Goal: Check status: Check status

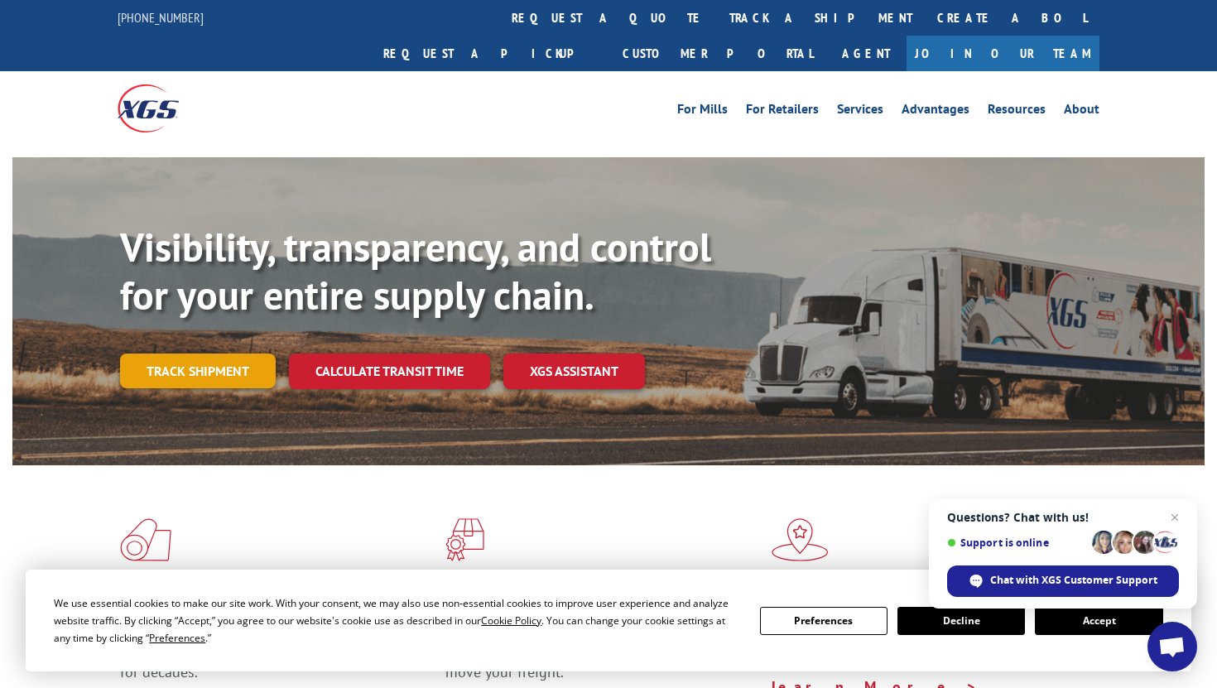
click at [215, 354] on link "Track shipment" at bounding box center [198, 371] width 156 height 35
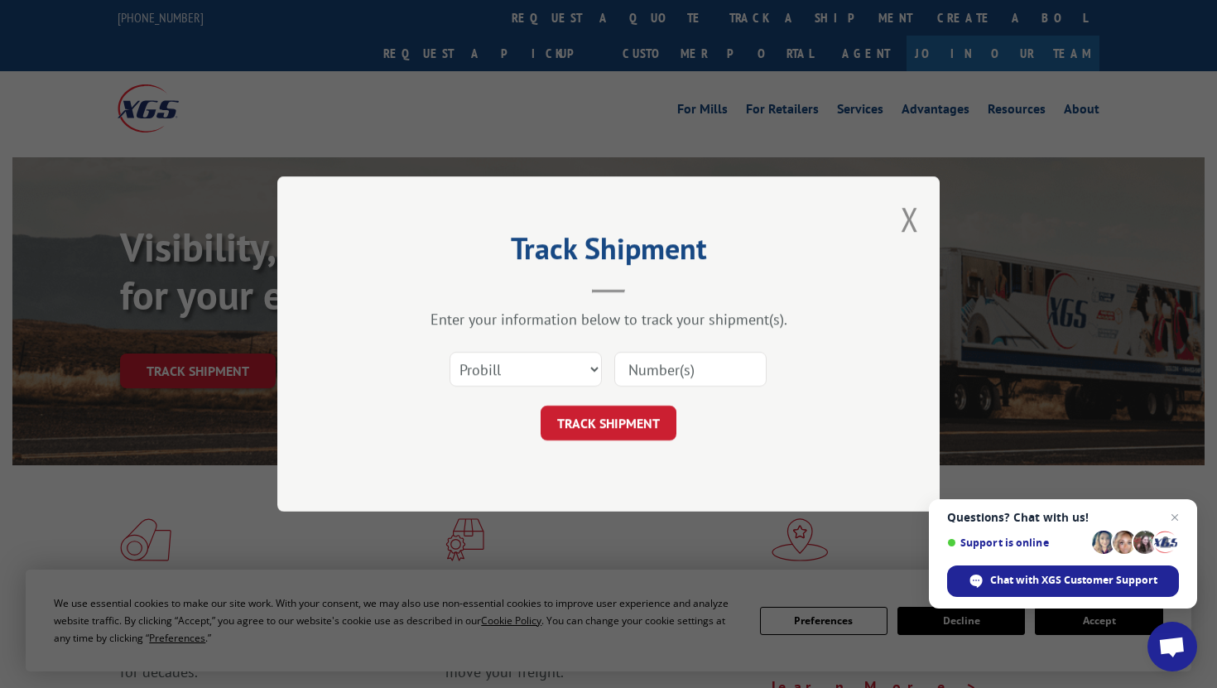
click at [647, 364] on input at bounding box center [690, 369] width 152 height 35
paste input "100358962"
type input "100358962"
click at [618, 421] on button "TRACK SHIPMENT" at bounding box center [609, 423] width 136 height 35
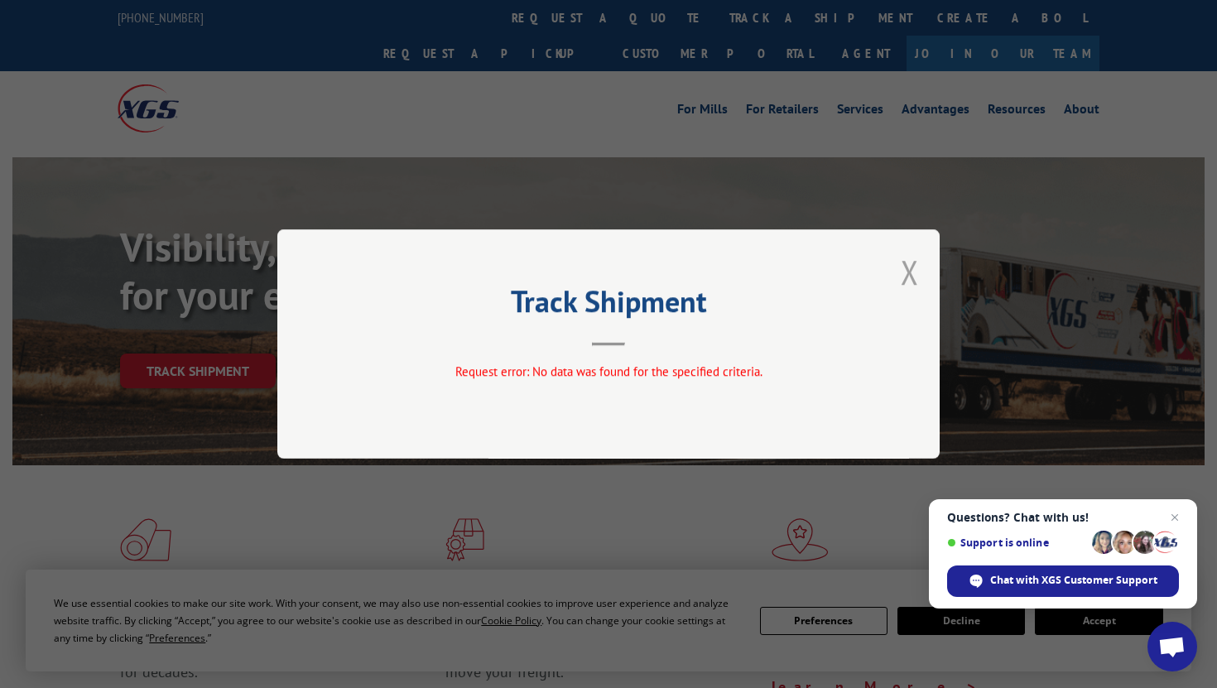
click at [911, 283] on button "Close modal" at bounding box center [910, 272] width 18 height 44
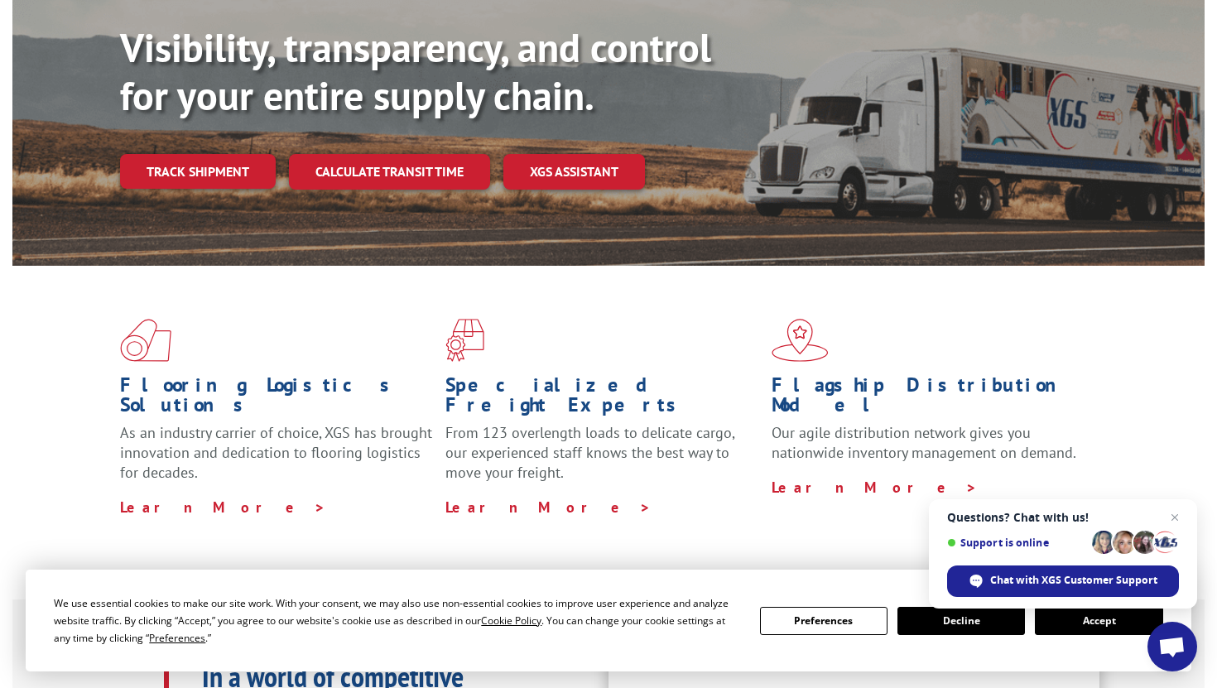
scroll to position [218, 0]
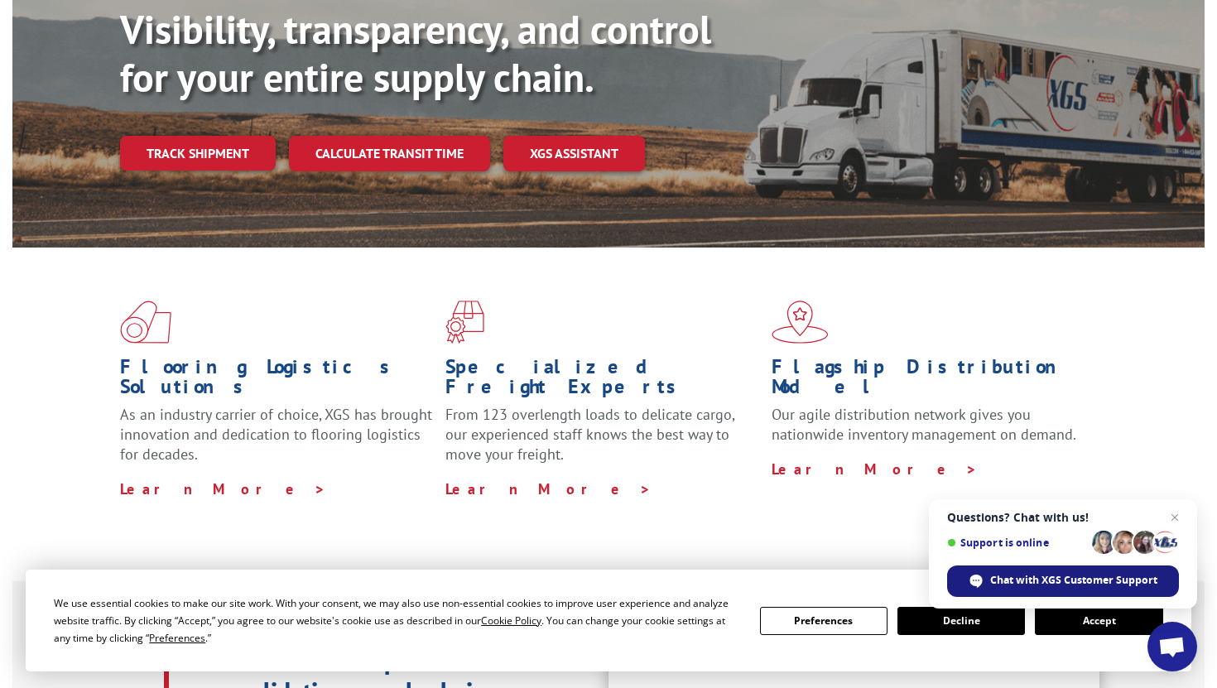
click at [1046, 581] on span "Chat with XGS Customer Support" at bounding box center [1073, 580] width 167 height 15
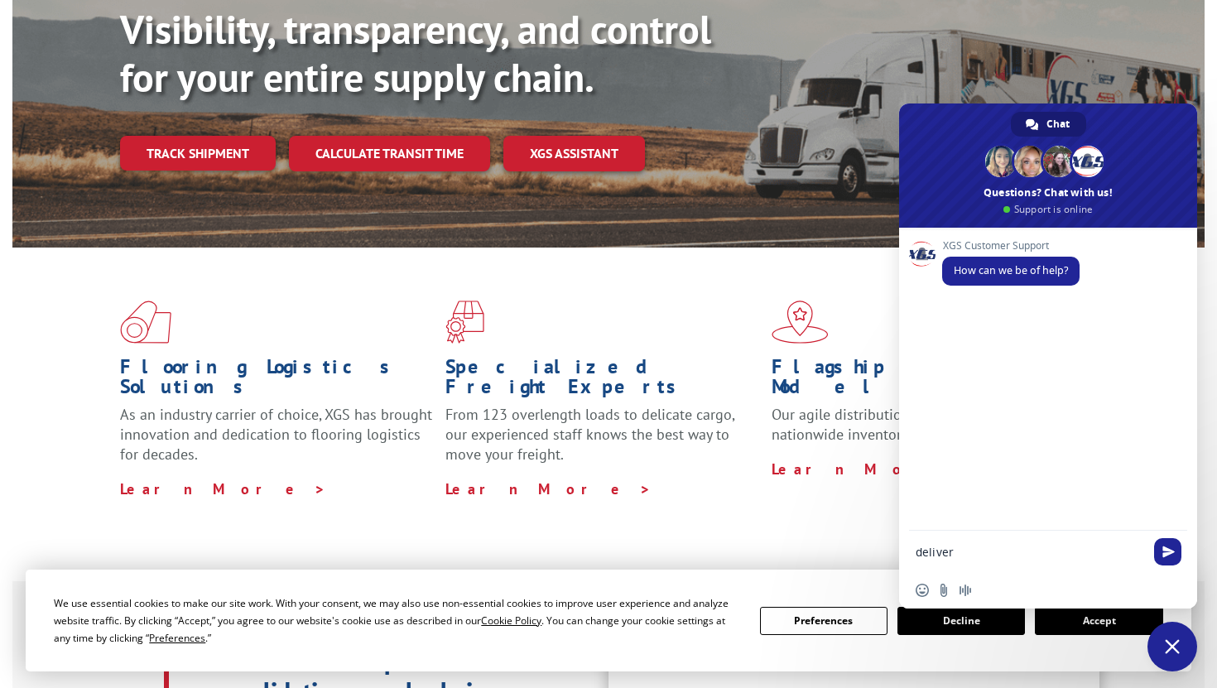
type textarea "delivery"
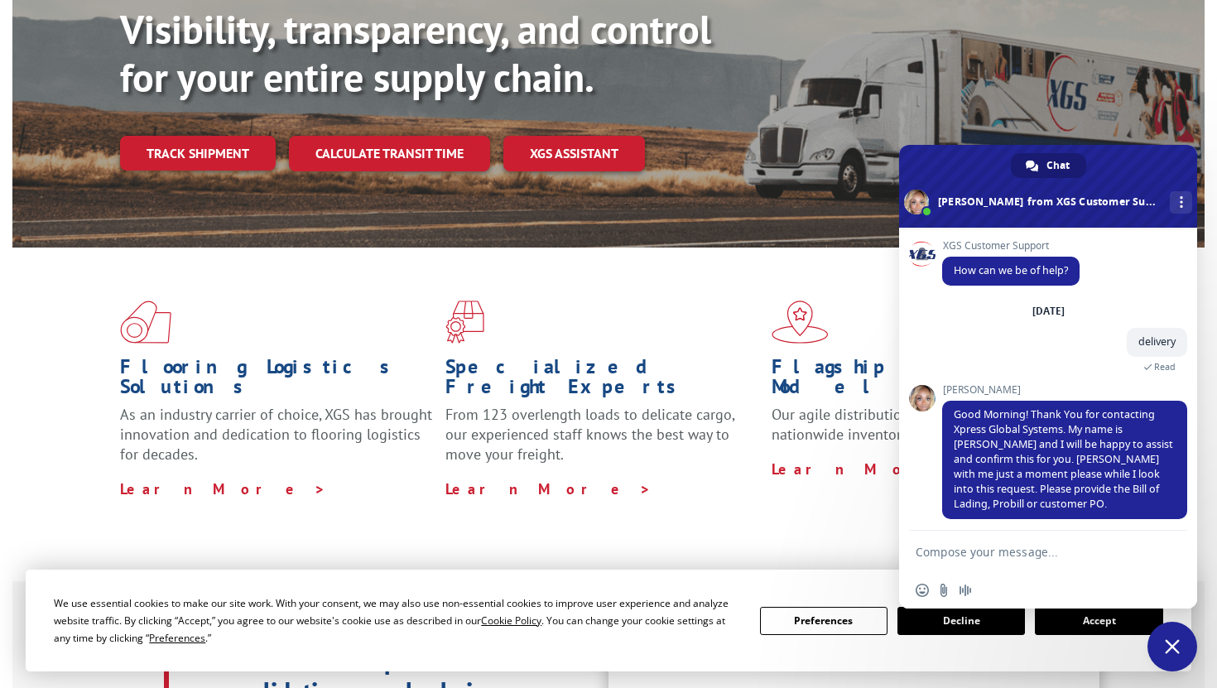
paste textarea "XGSI Carriers Pro #17587292"
type textarea "XGSI Carriers Pro #17587292"
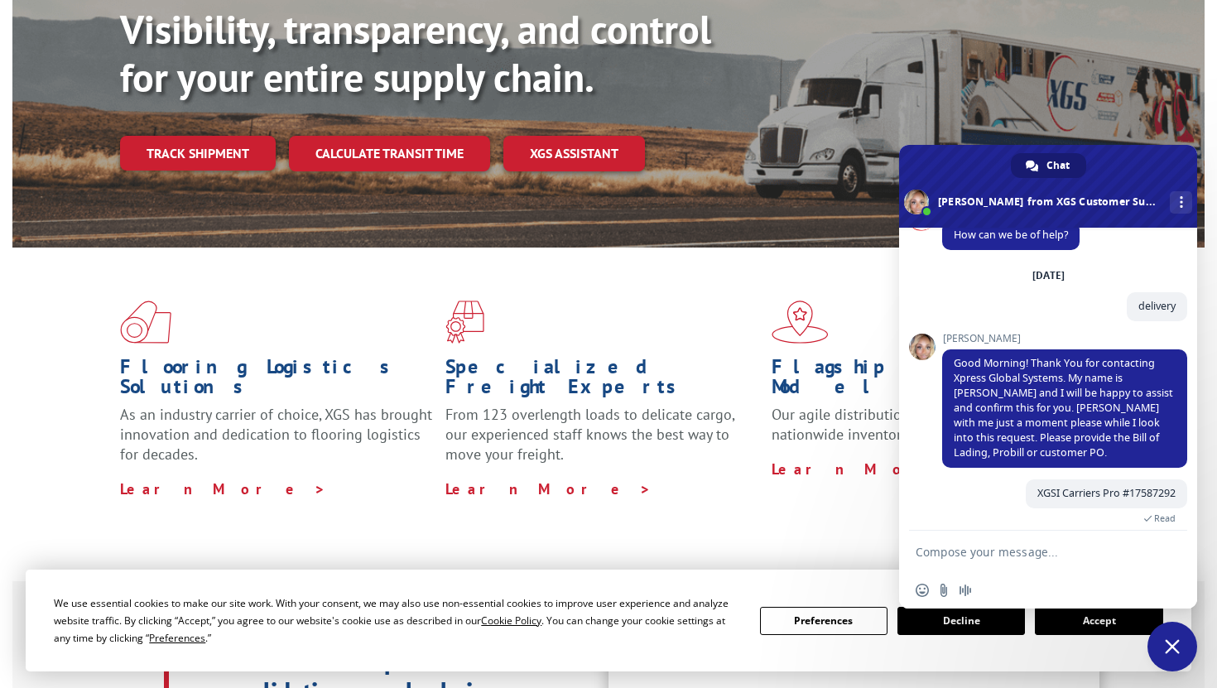
scroll to position [139, 0]
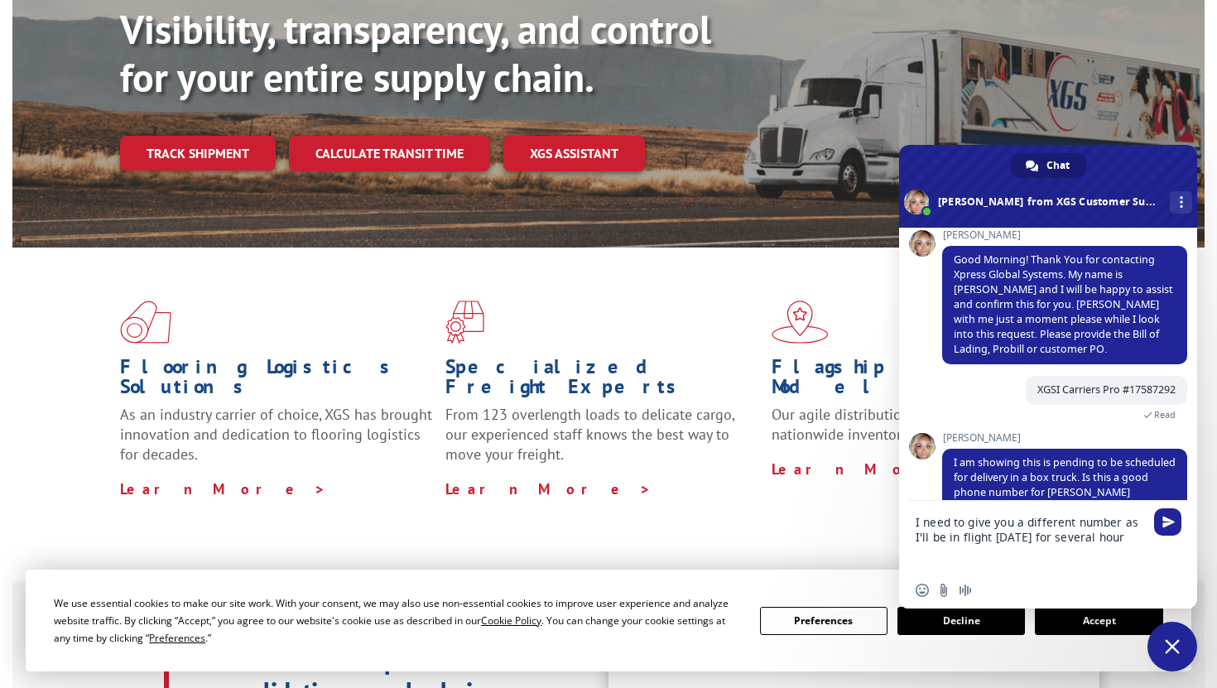
type textarea "I need to give you a different number as I'll be in flight today for several ho…"
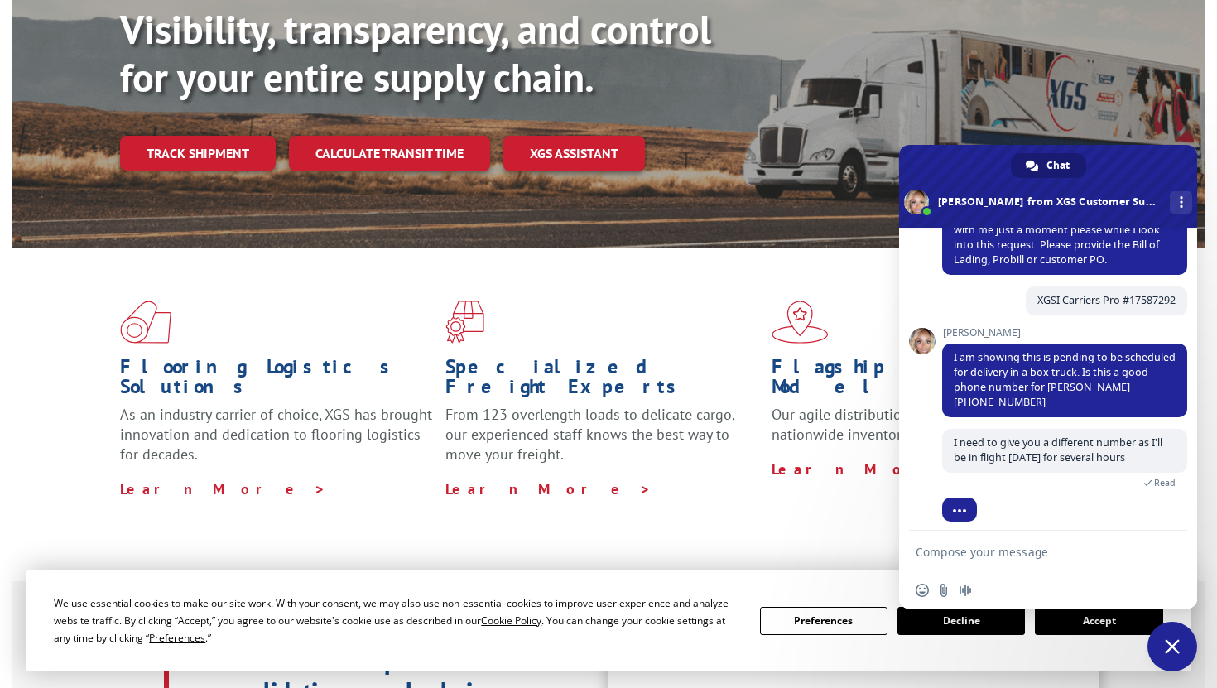
scroll to position [268, 0]
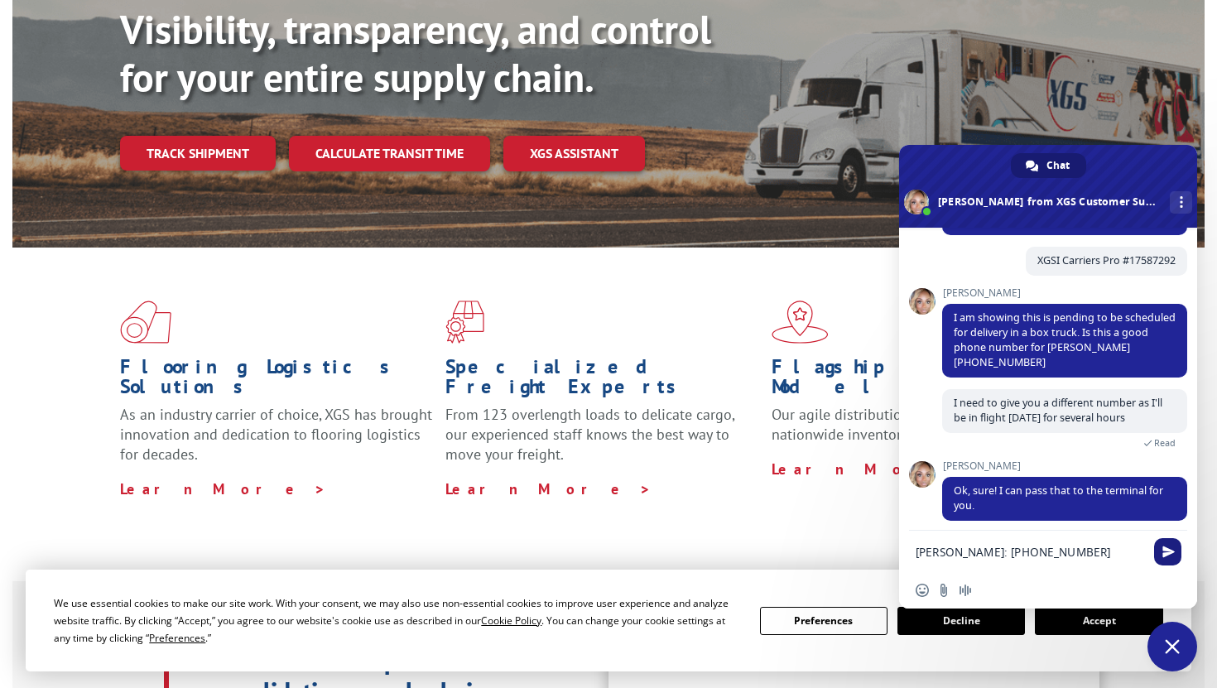
type textarea "Mateo Conner: 219-210-6441"
click at [1167, 558] on span "Send" at bounding box center [1167, 551] width 27 height 27
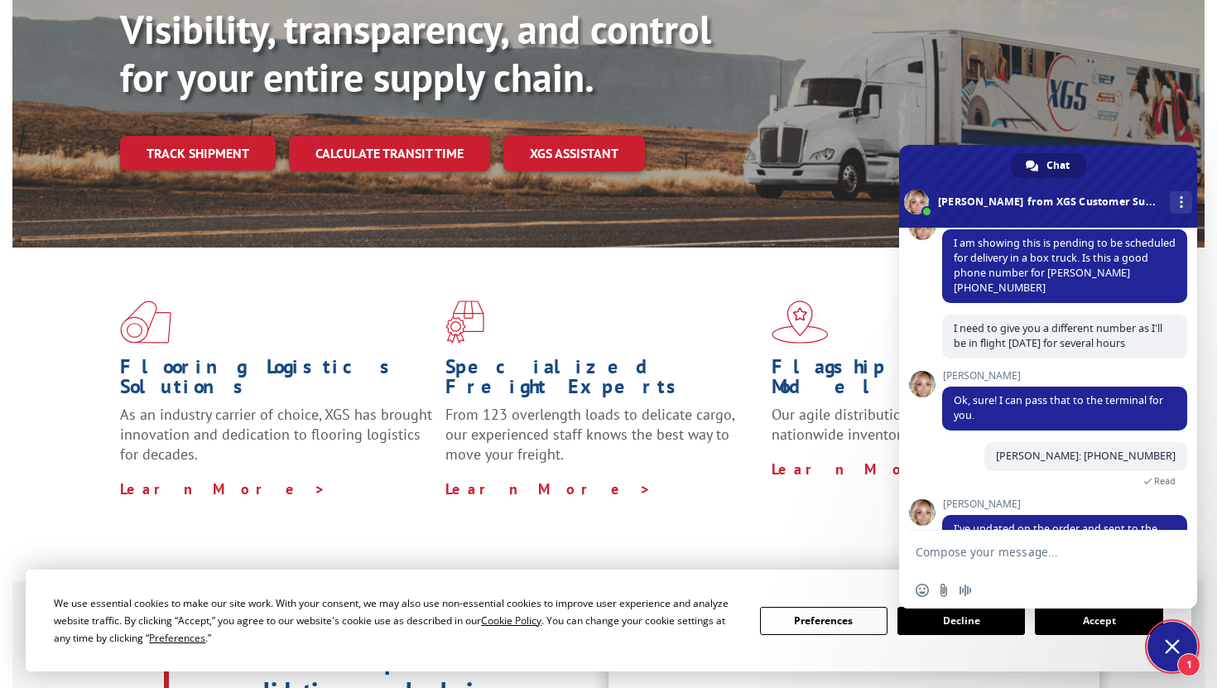
scroll to position [413, 0]
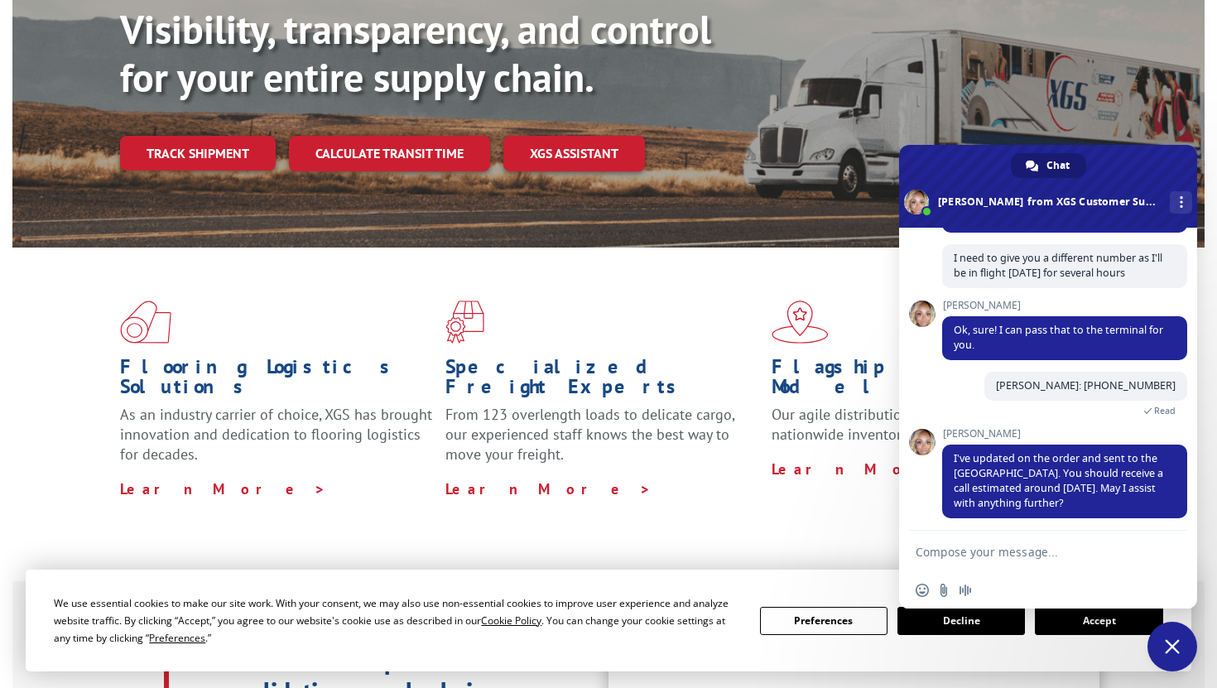
click at [952, 553] on textarea "Compose your message..." at bounding box center [1032, 551] width 232 height 41
type textarea "wait monday?"
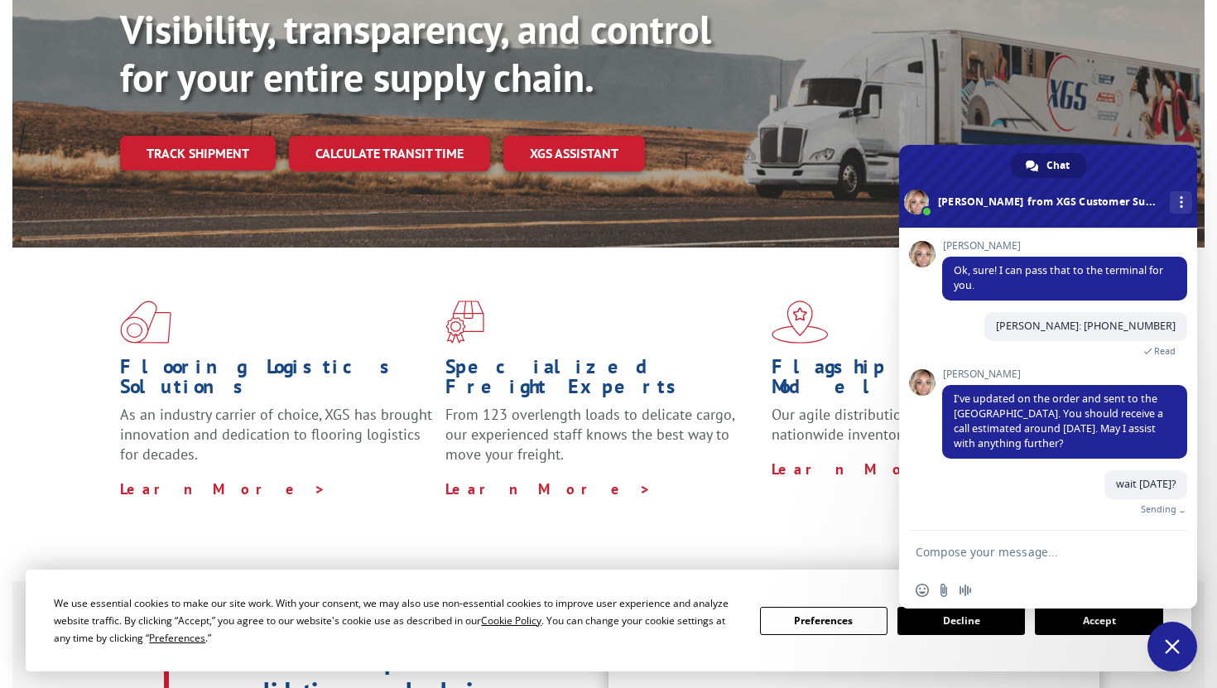
scroll to position [454, 0]
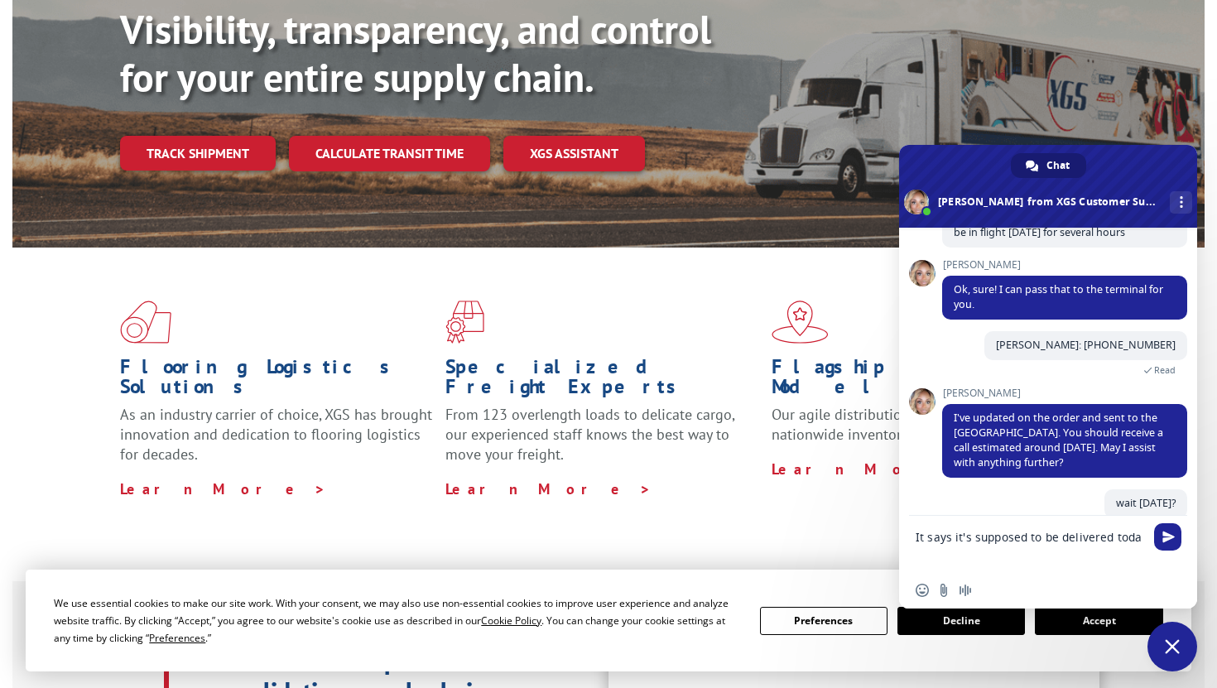
type textarea "It says it's supposed to be delivered today"
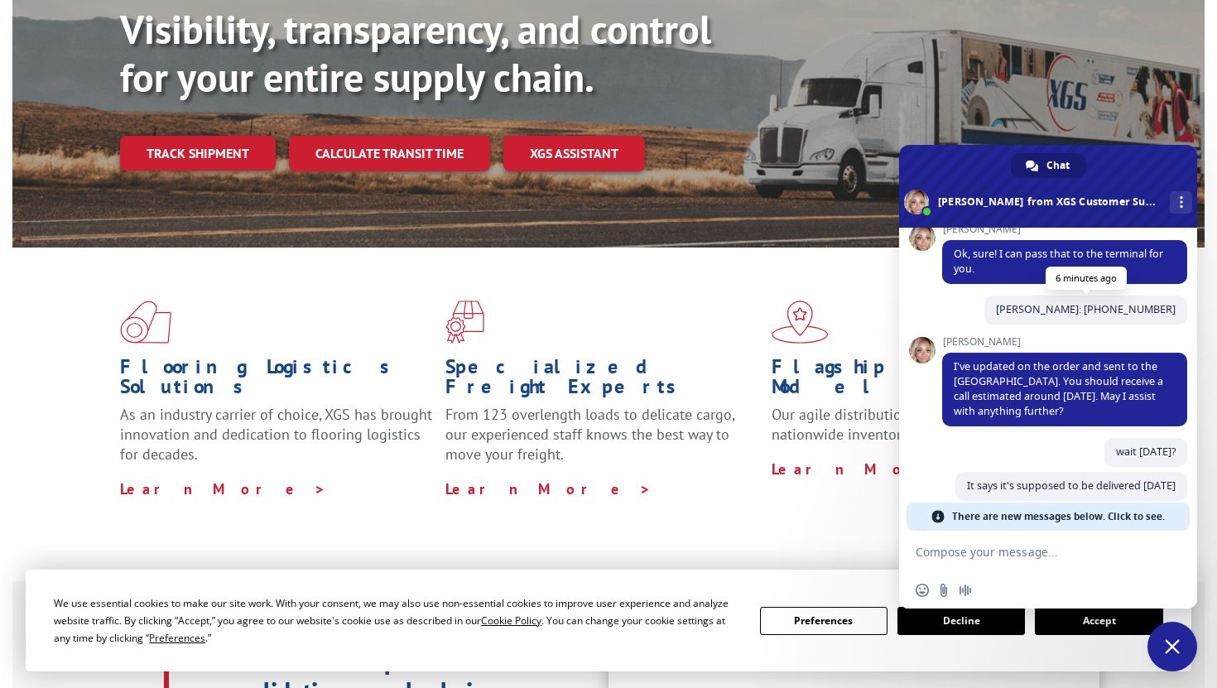
scroll to position [681, 0]
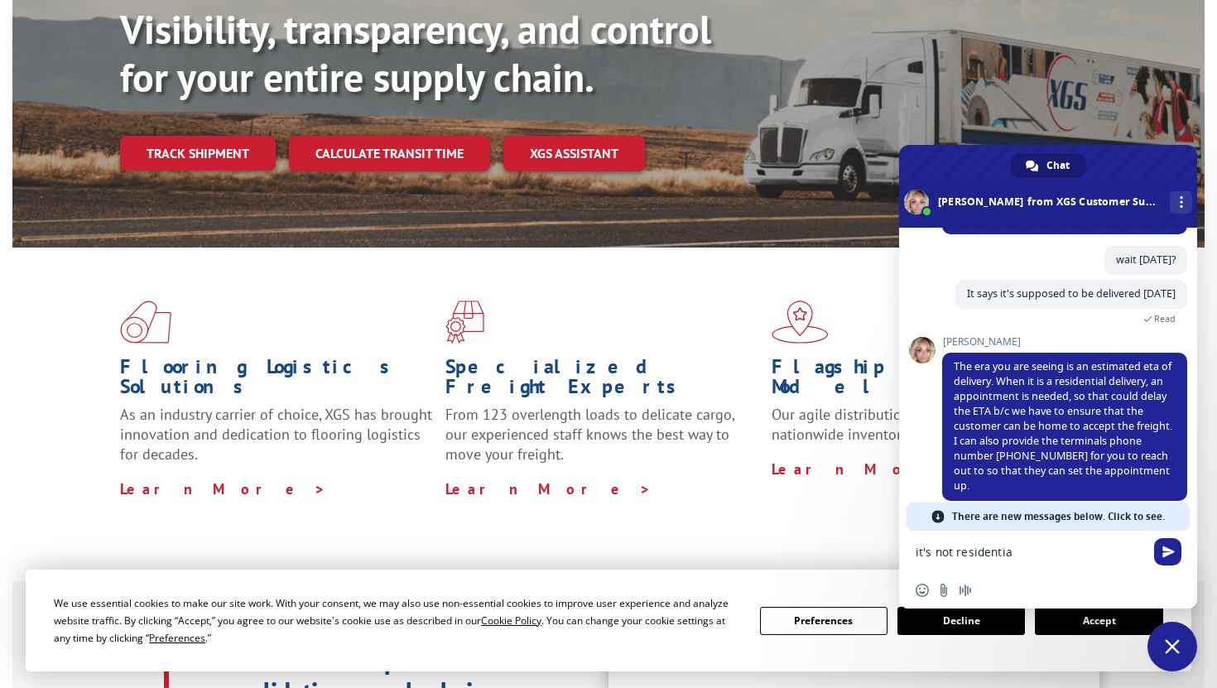
type textarea "it's not residential"
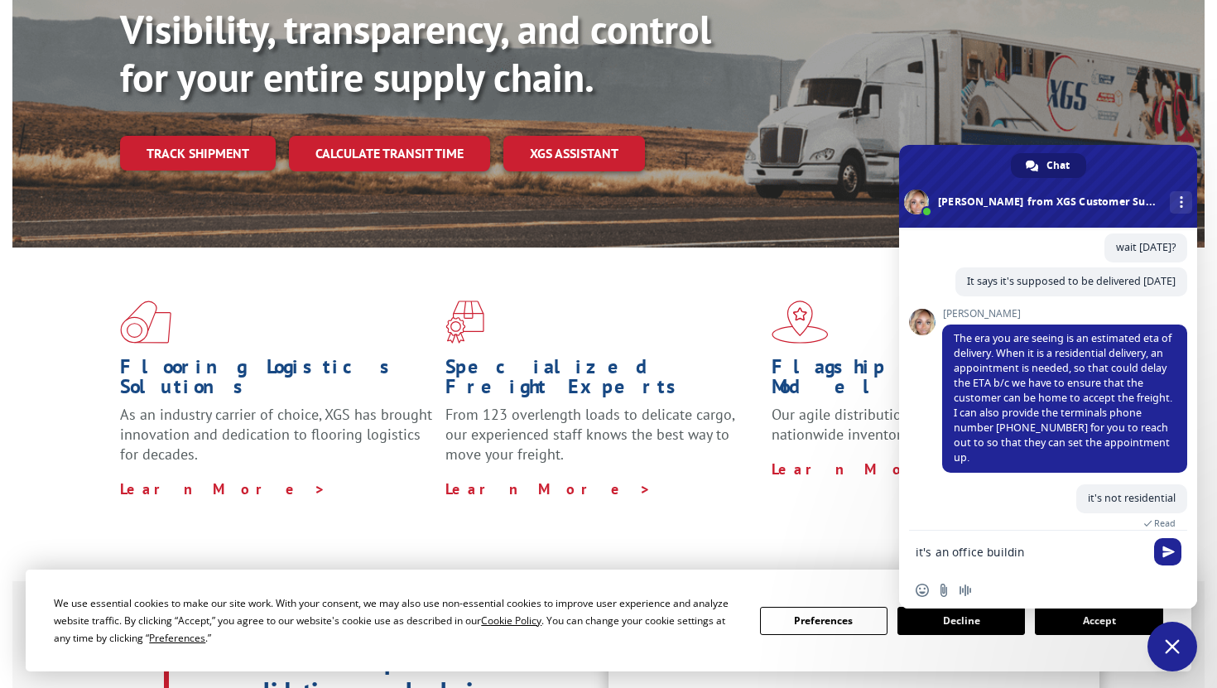
type textarea "it's an office building"
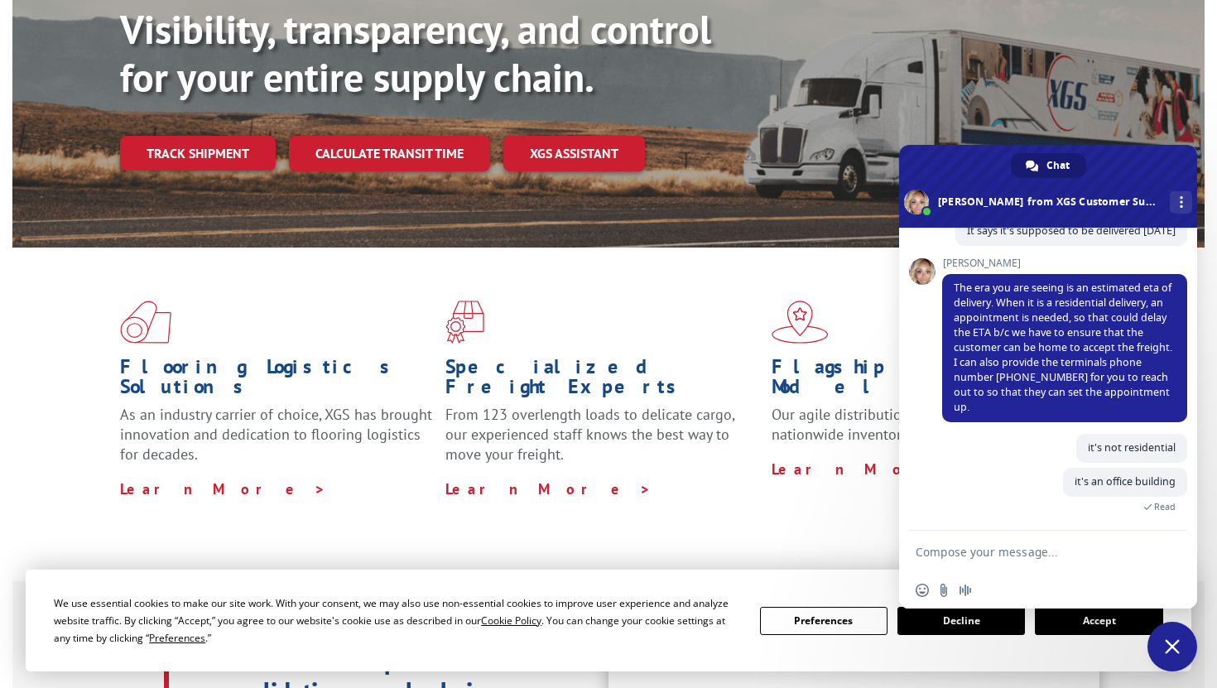
scroll to position [729, 0]
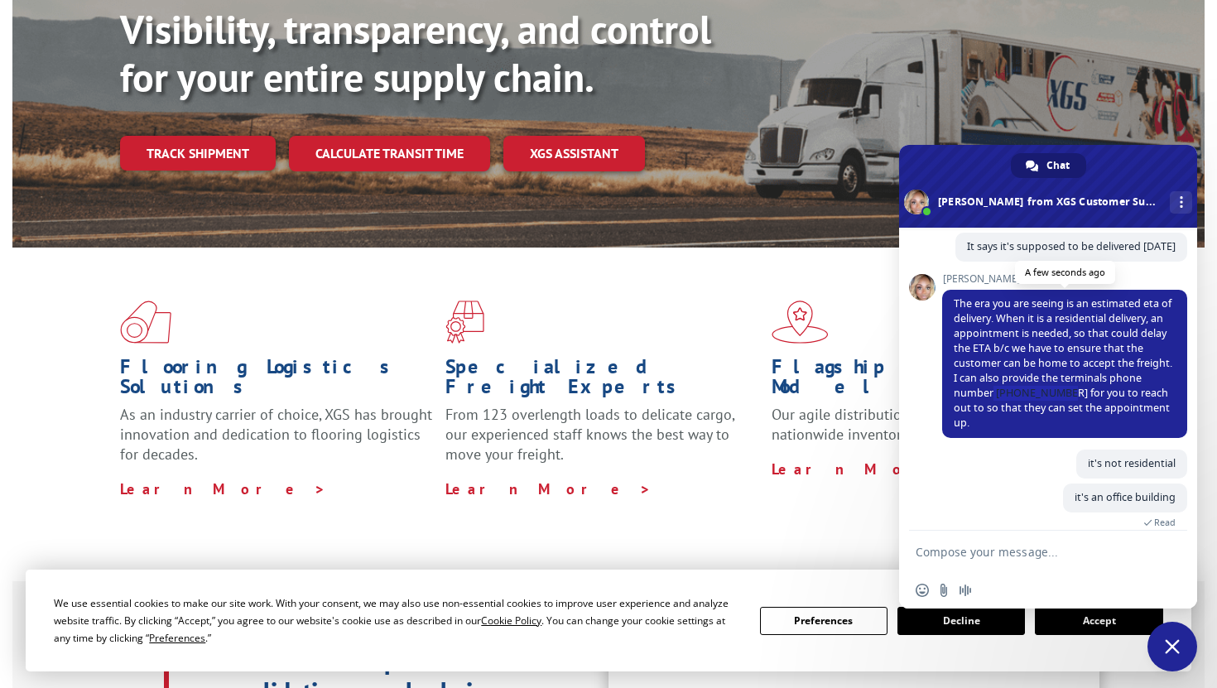
drag, startPoint x: 1041, startPoint y: 392, endPoint x: 971, endPoint y: 392, distance: 69.6
click at [971, 392] on span "The era you are seeing is an estimated eta of delivery. When it is a residentia…" at bounding box center [1063, 362] width 219 height 133
copy span "708-331-2989"
click at [954, 556] on textarea "Compose your message..." at bounding box center [1032, 551] width 232 height 41
type textarea "ok i'll call them"
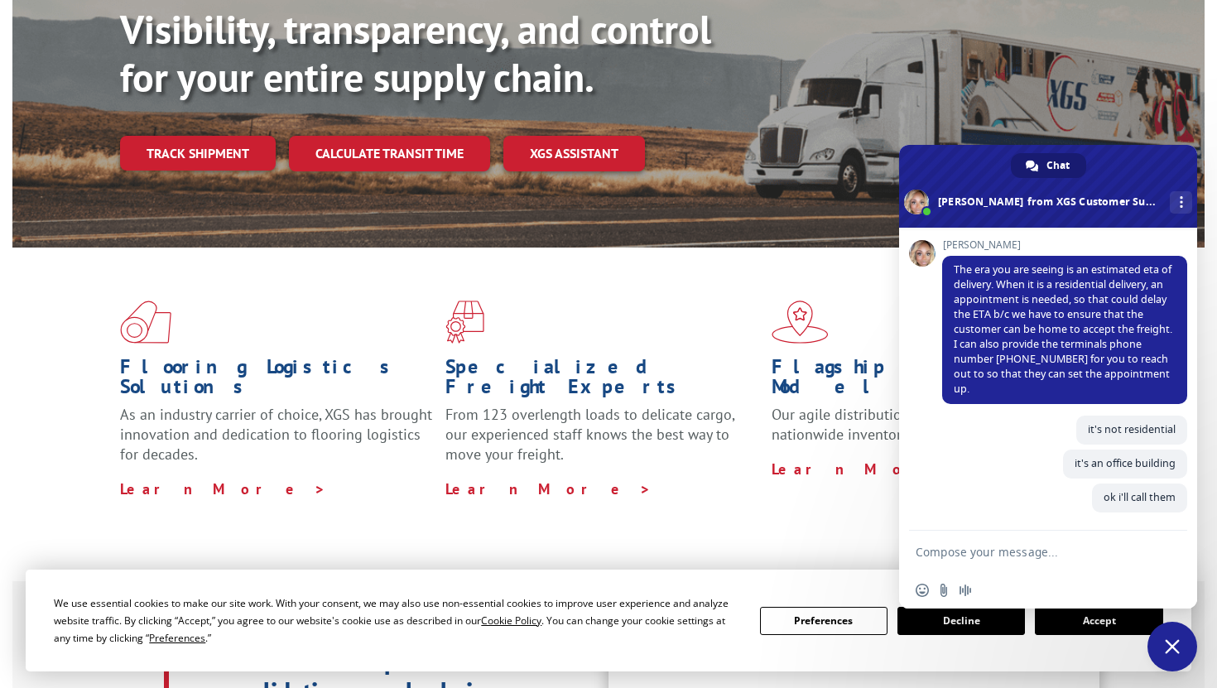
scroll to position [747, 0]
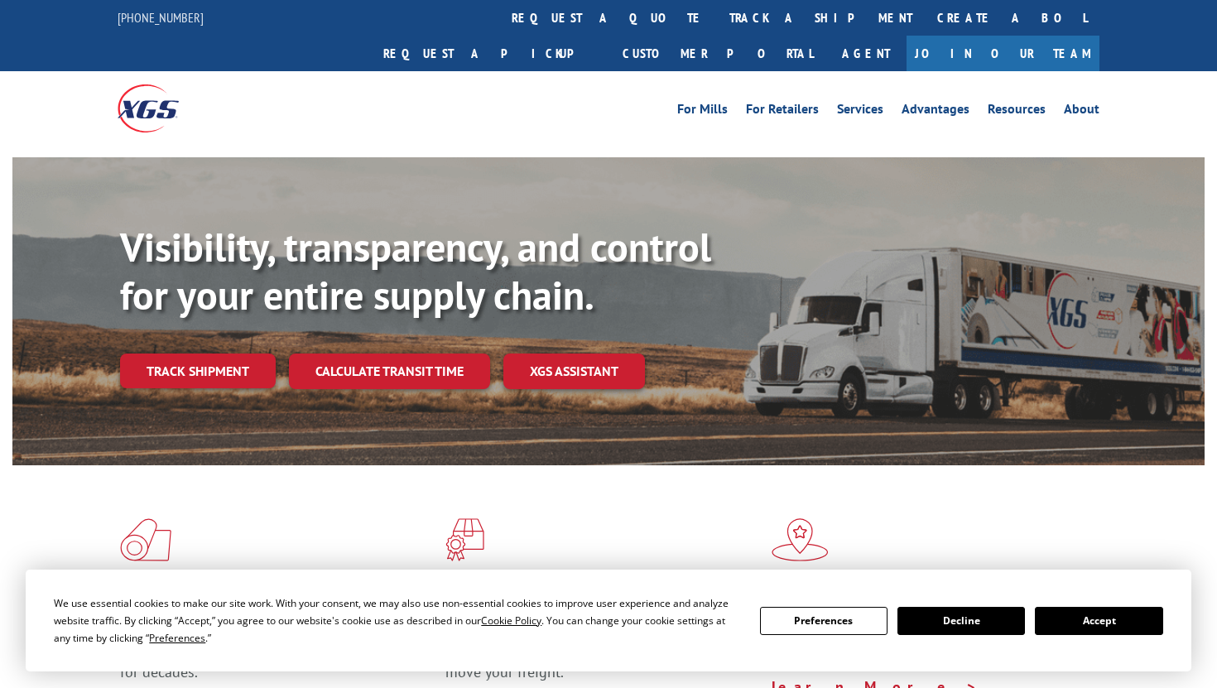
click at [970, 619] on button "Decline" at bounding box center [962, 621] width 128 height 28
